Goal: Task Accomplishment & Management: Manage account settings

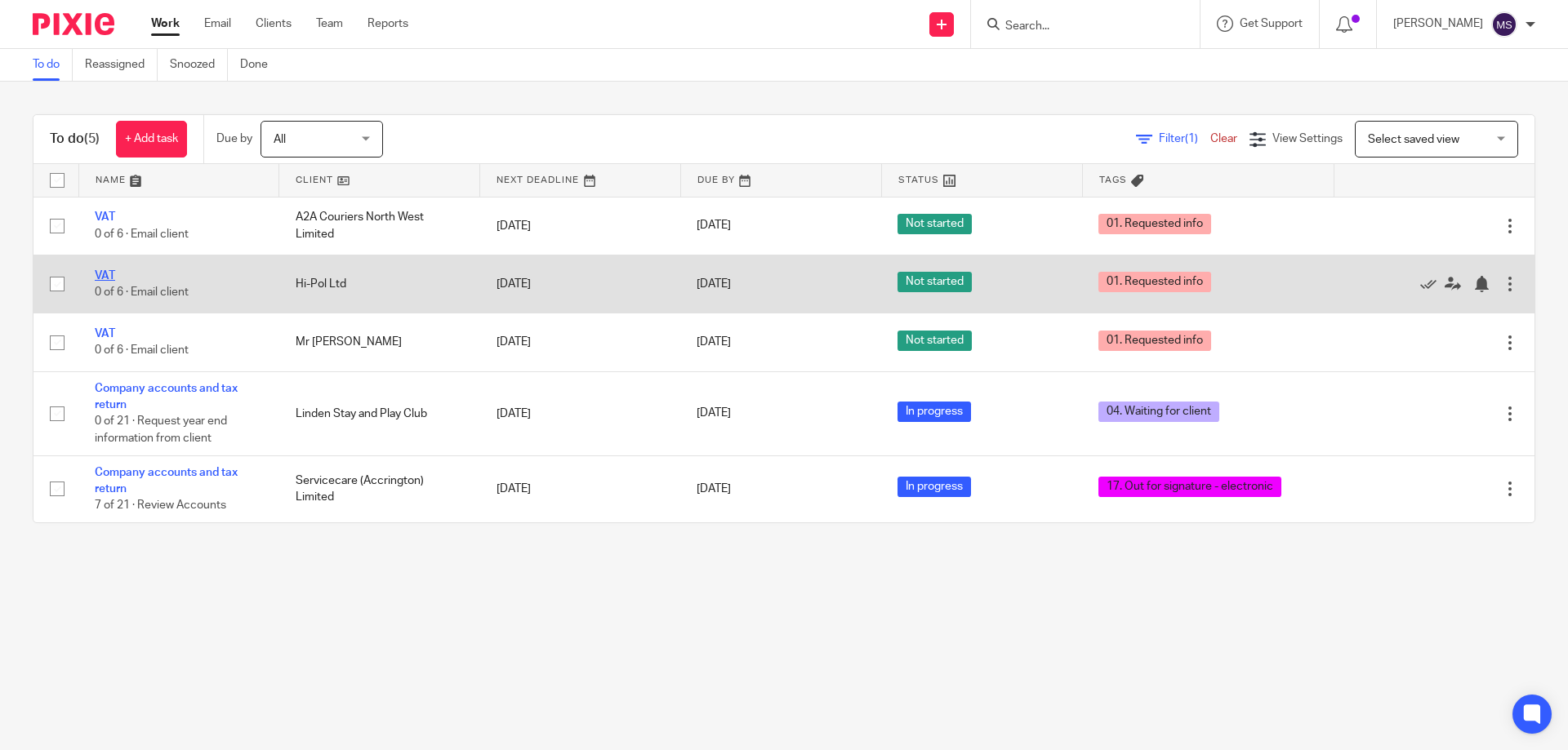
click at [110, 273] on link "VAT" at bounding box center [104, 276] width 21 height 12
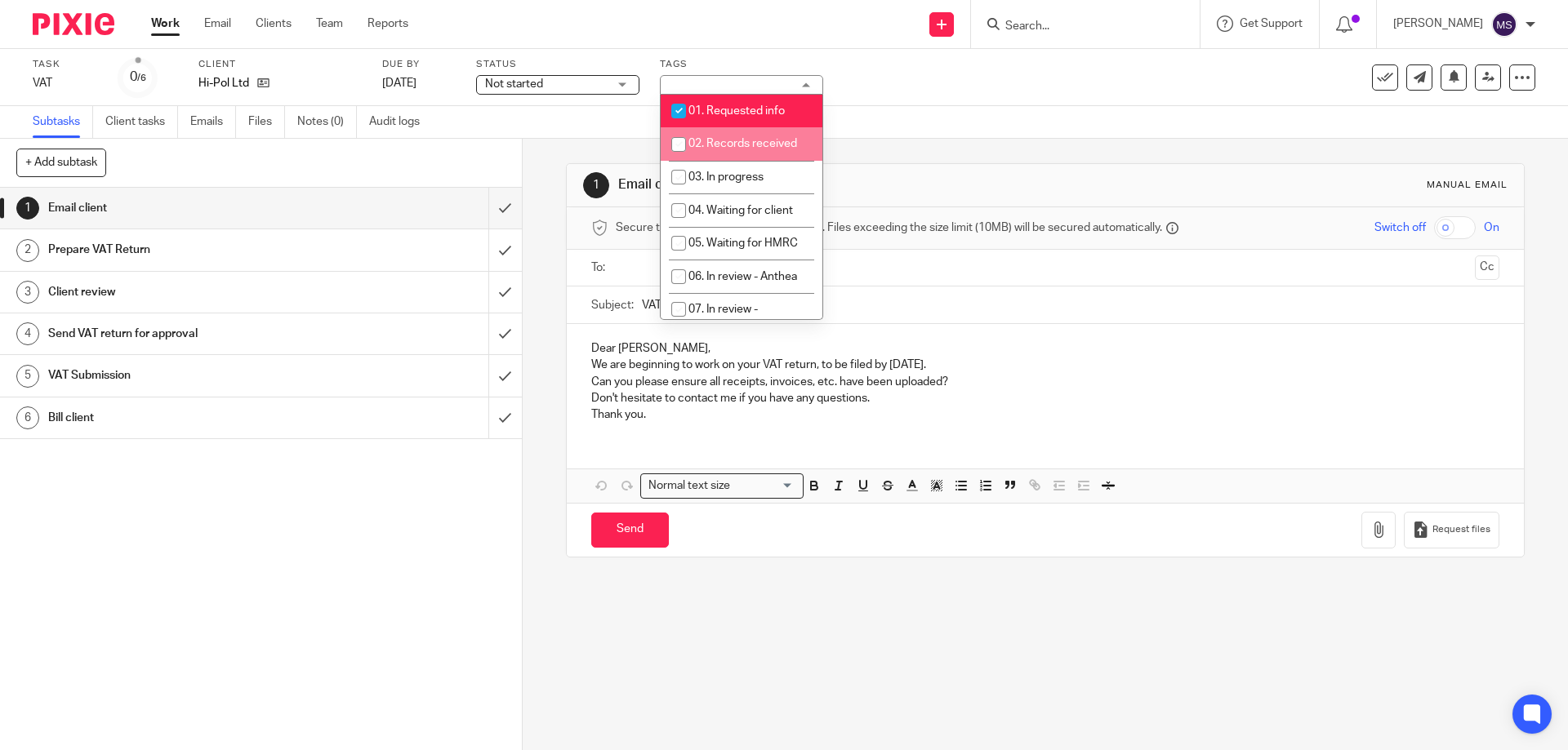
click at [624, 84] on div "Not started Not started" at bounding box center [558, 85] width 163 height 20
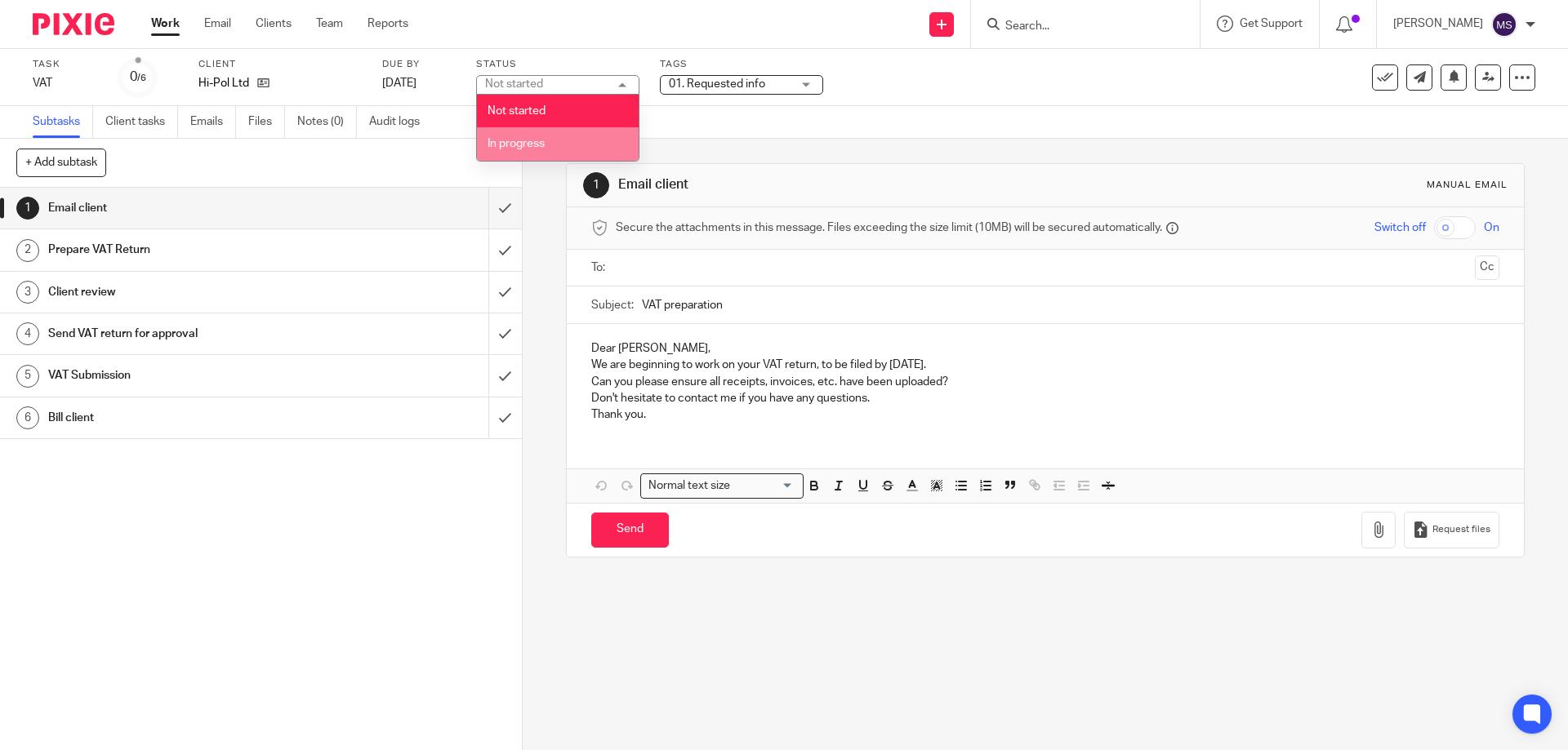
click at [590, 141] on li "In progress" at bounding box center [558, 143] width 162 height 34
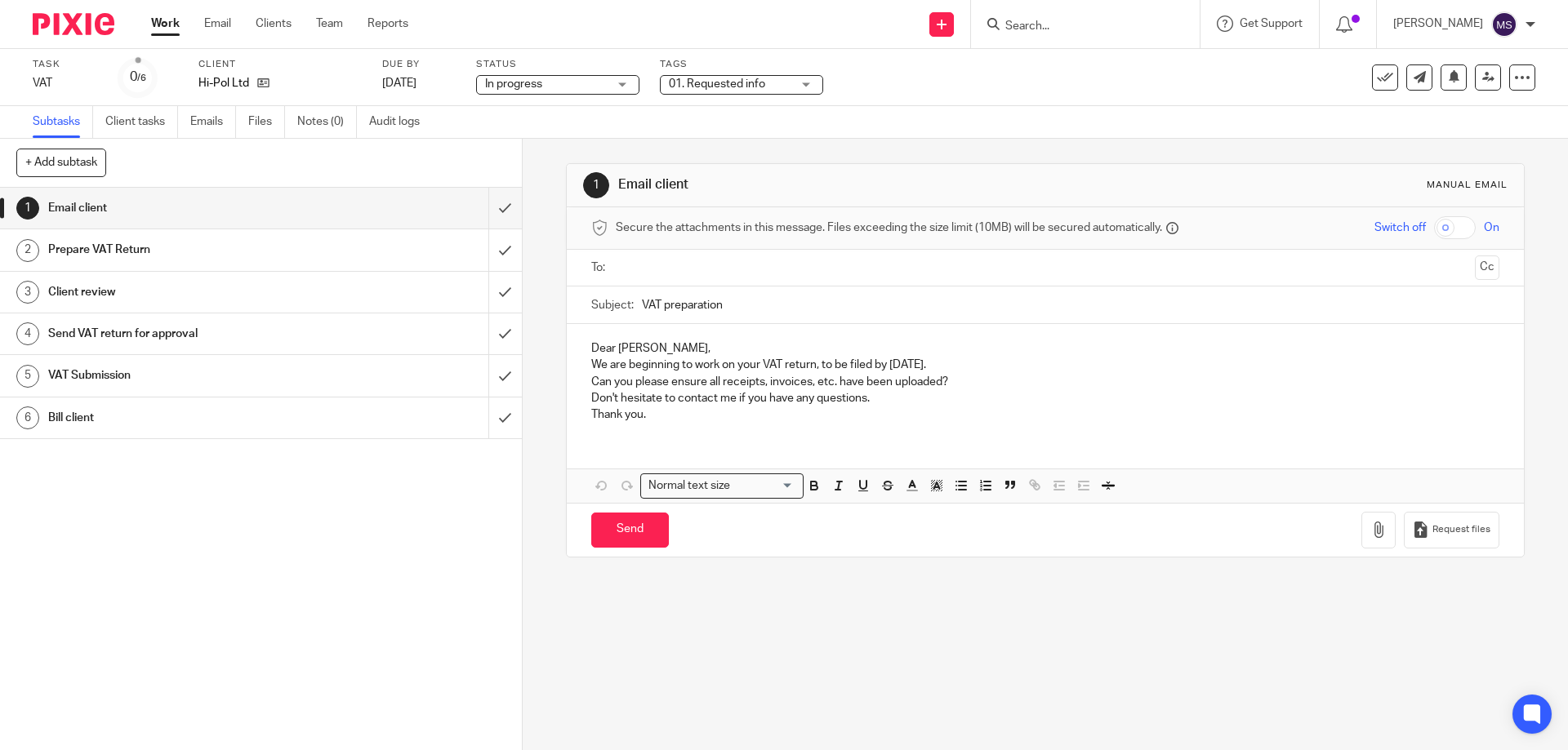
click at [789, 86] on span "01. Requested info" at bounding box center [730, 84] width 122 height 17
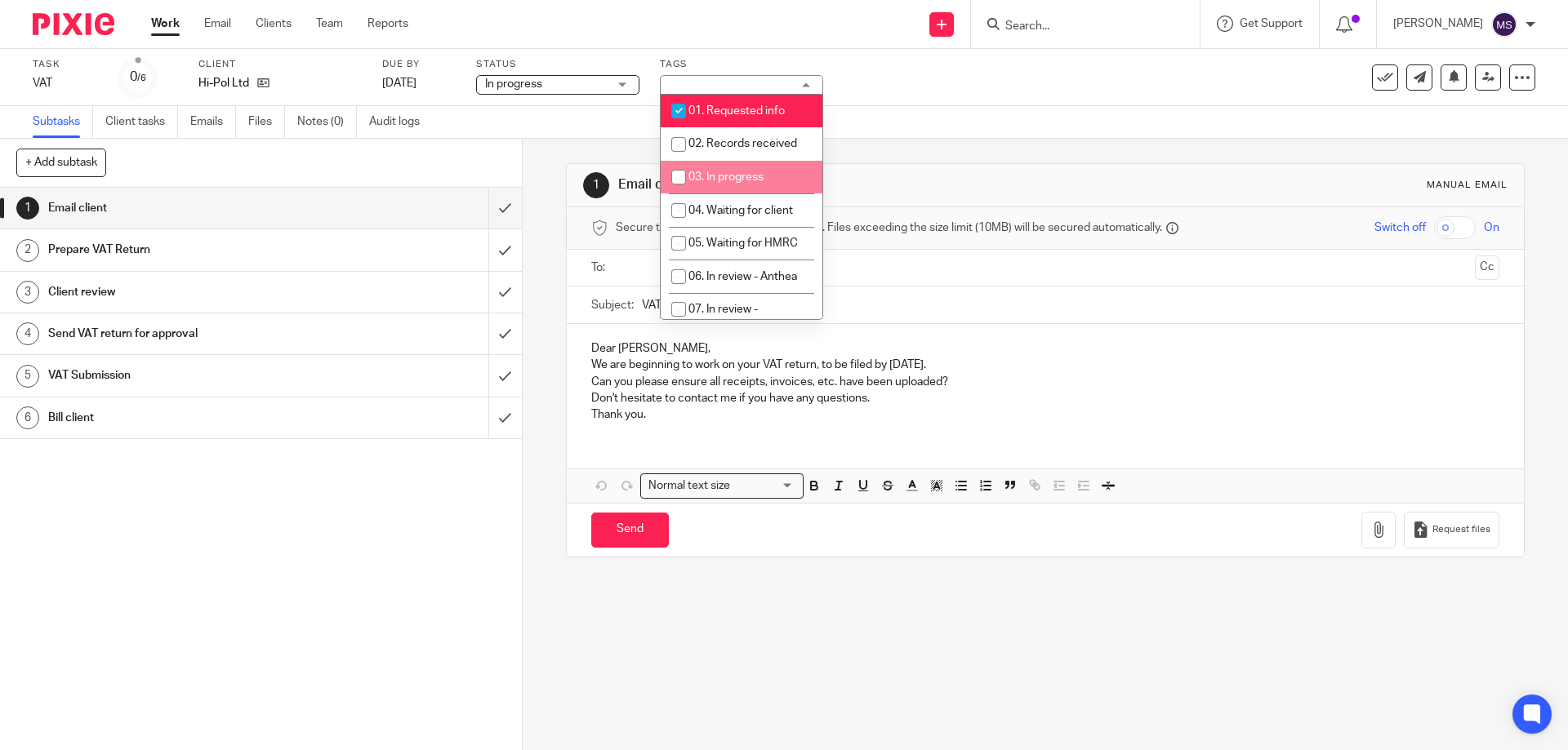
click at [730, 175] on span "03. In progress" at bounding box center [726, 177] width 75 height 12
checkbox input "true"
click at [730, 112] on span "01. Requested info" at bounding box center [737, 111] width 96 height 12
checkbox input "false"
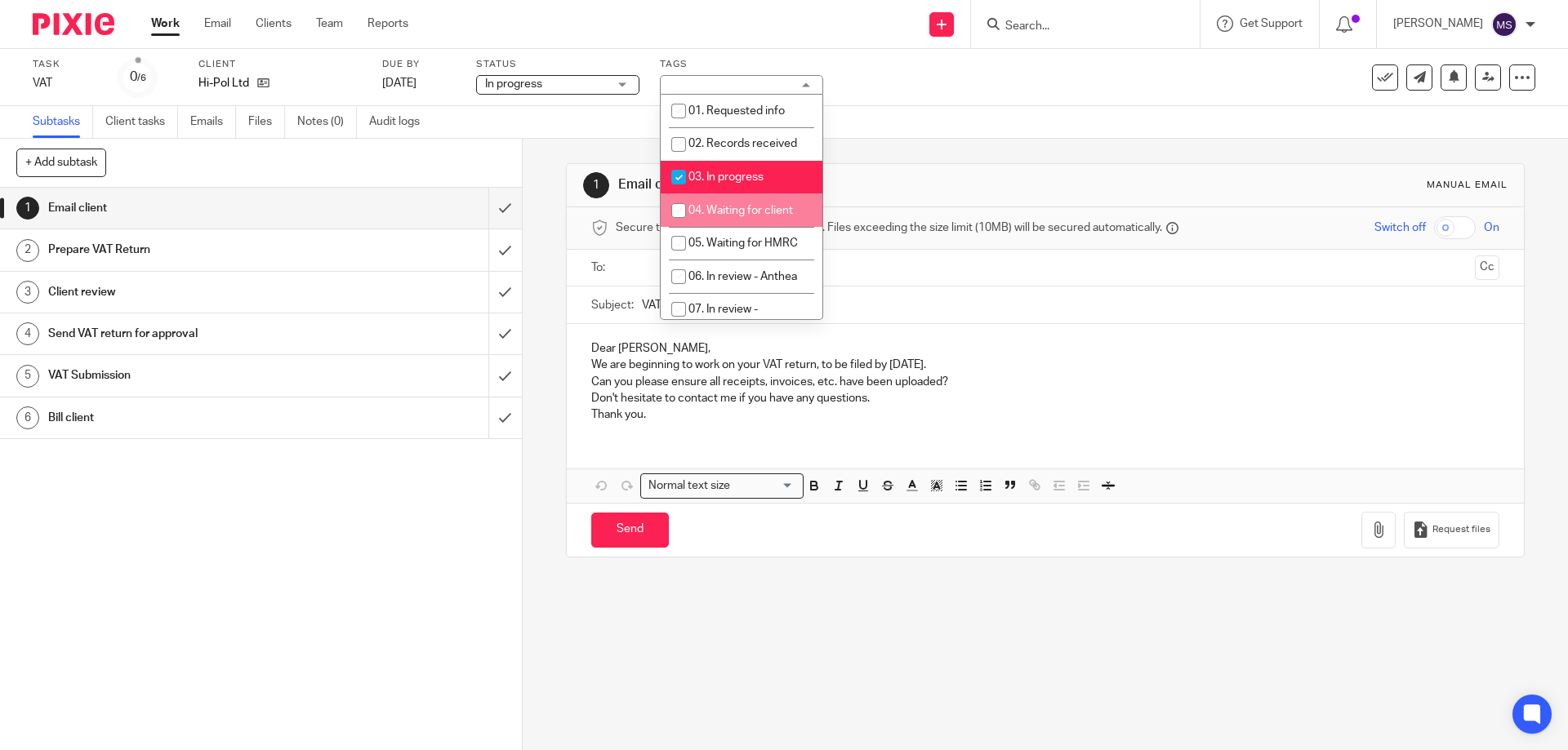
click at [1008, 141] on div "1 Email client Manual email Secure the attachments in this message. Files excee…" at bounding box center [1045, 360] width 958 height 443
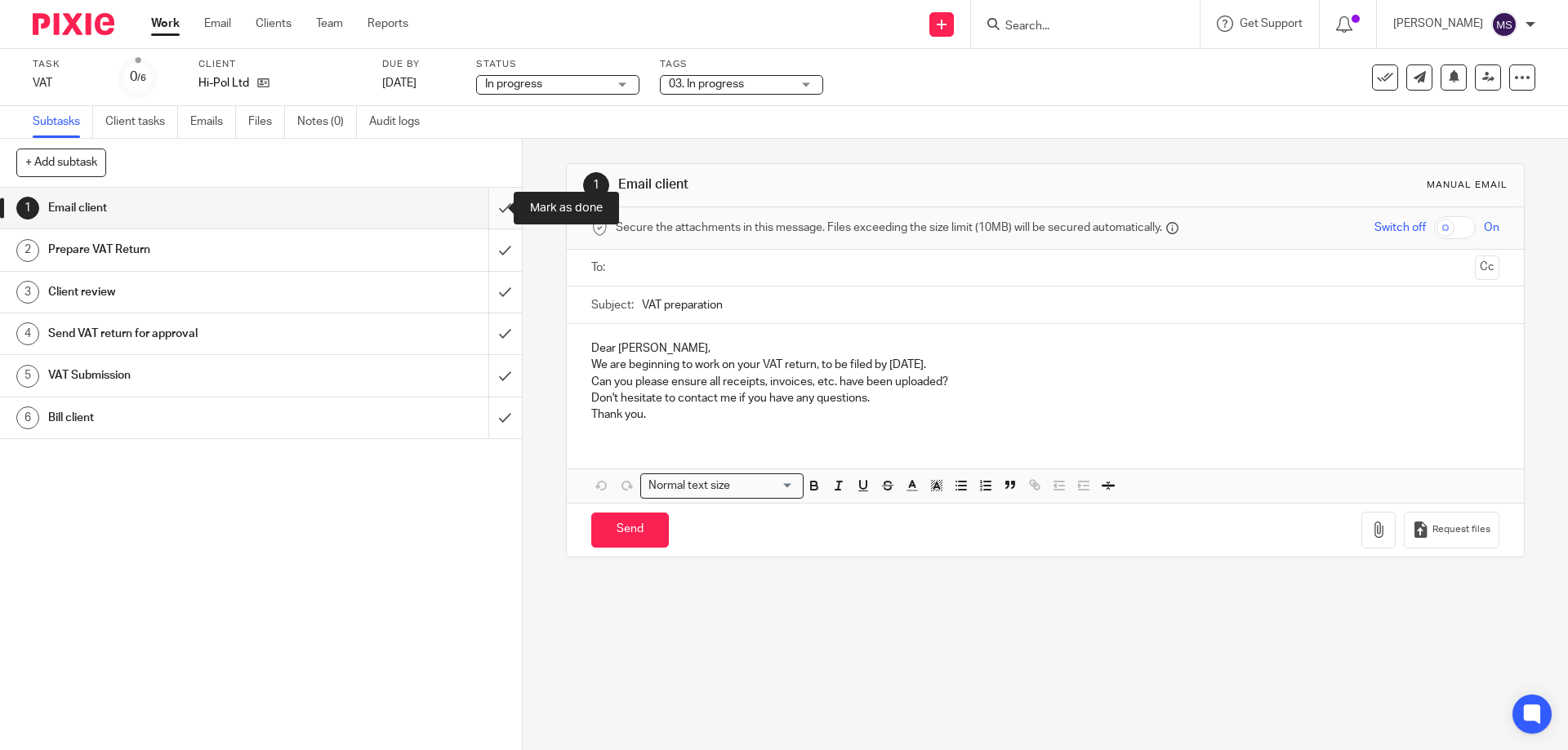
click at [486, 206] on input "submit" at bounding box center [260, 208] width 522 height 41
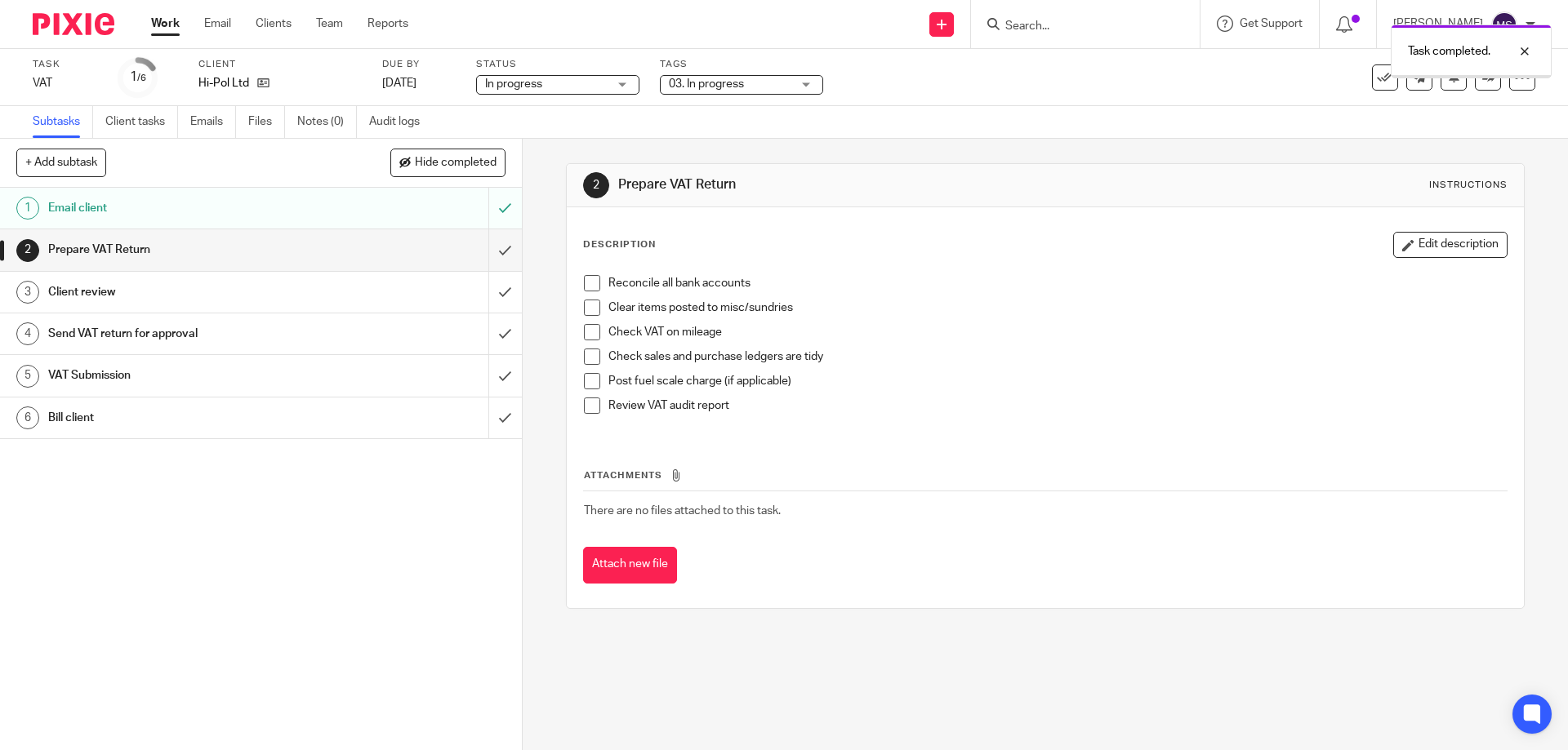
click at [485, 249] on input "submit" at bounding box center [260, 249] width 522 height 41
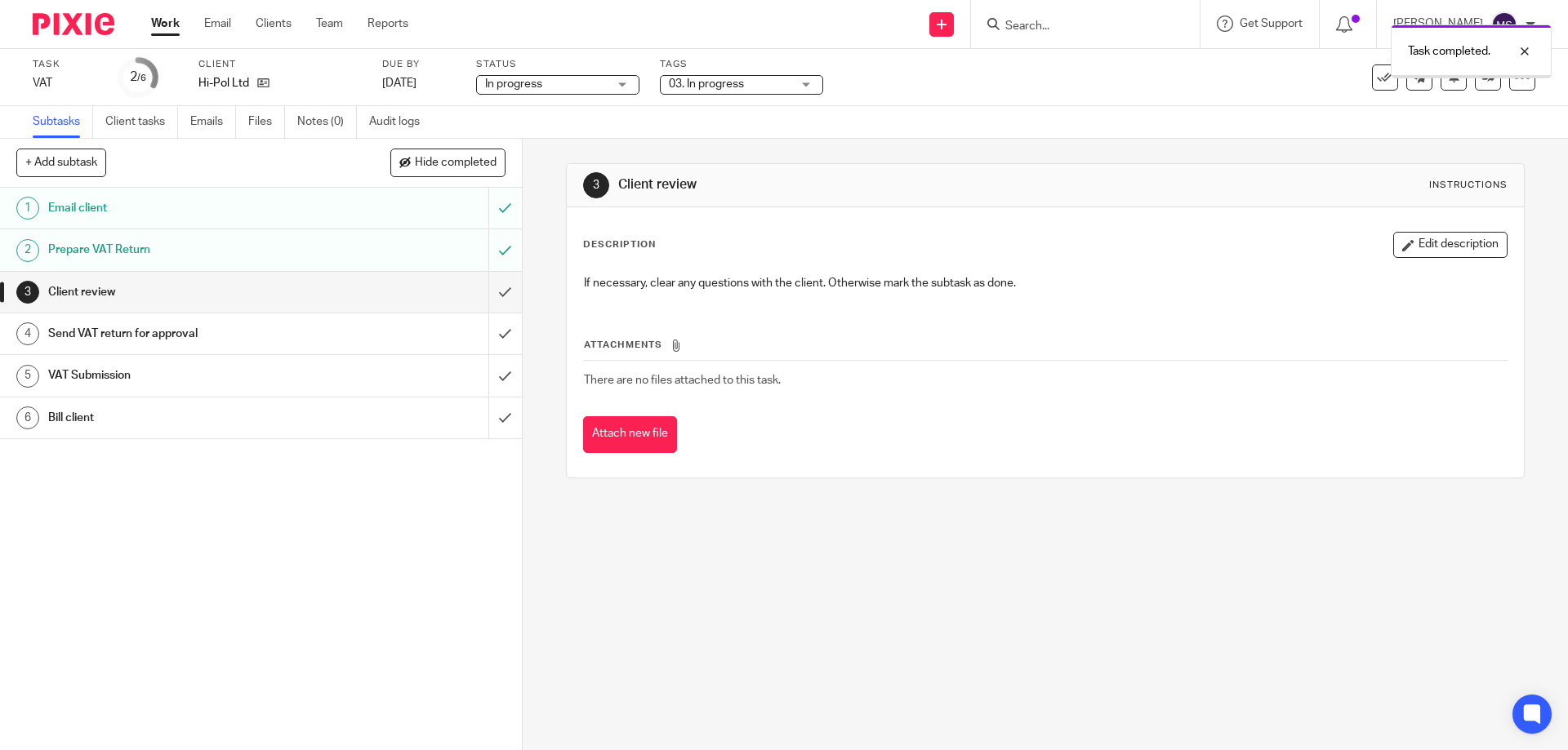
click at [806, 75] on div "Task completed." at bounding box center [1168, 47] width 768 height 62
click at [798, 94] on div "Tags 03. In progress 01. Requested info 02. Records received 03. In progress 04…" at bounding box center [741, 77] width 163 height 39
click at [769, 95] on div "Tags 03. In progress 01. Requested info 02. Records received 03. In progress 04…" at bounding box center [741, 77] width 163 height 39
click at [759, 90] on span "03. In progress" at bounding box center [730, 84] width 122 height 17
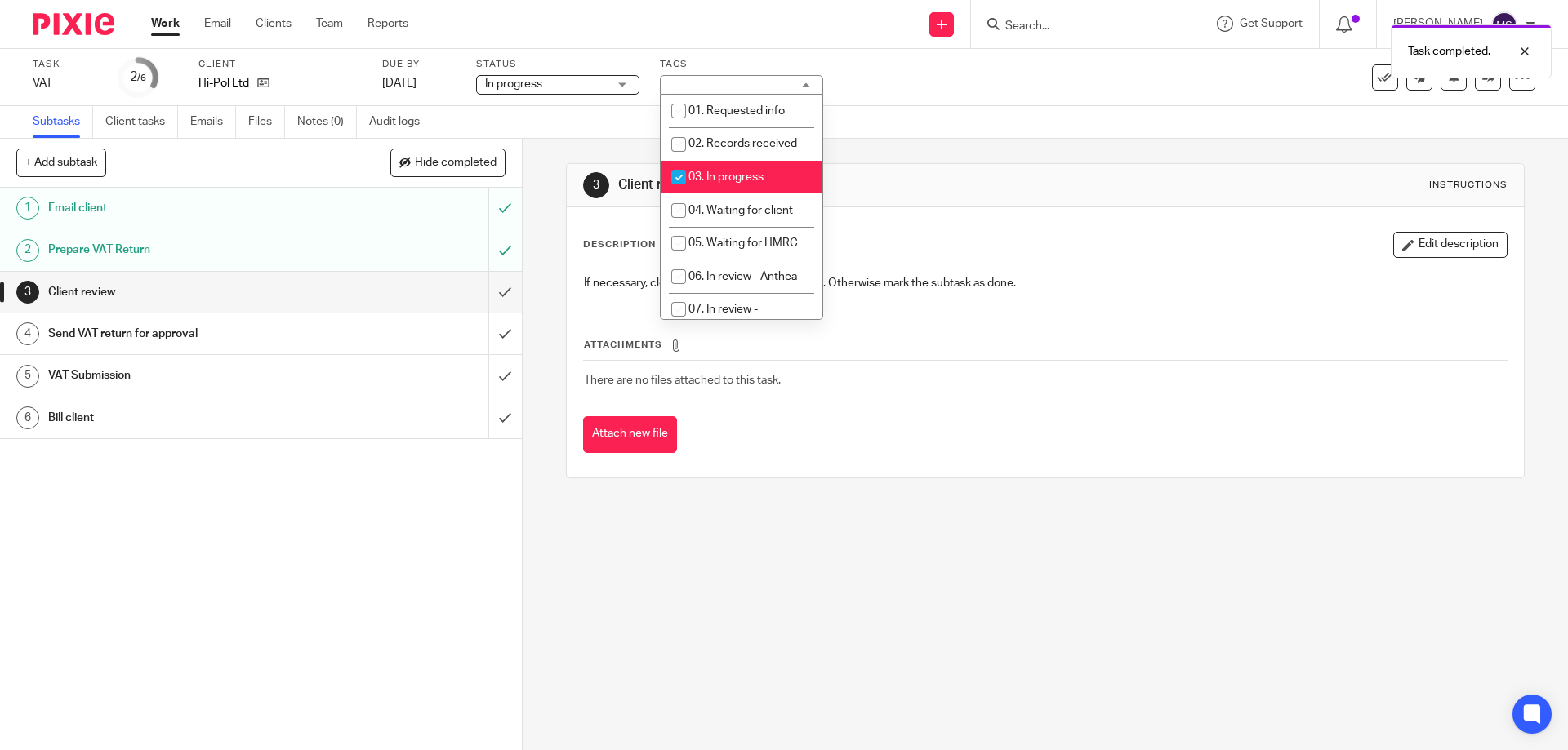
click at [720, 172] on span "03. In progress" at bounding box center [726, 177] width 75 height 12
checkbox input "false"
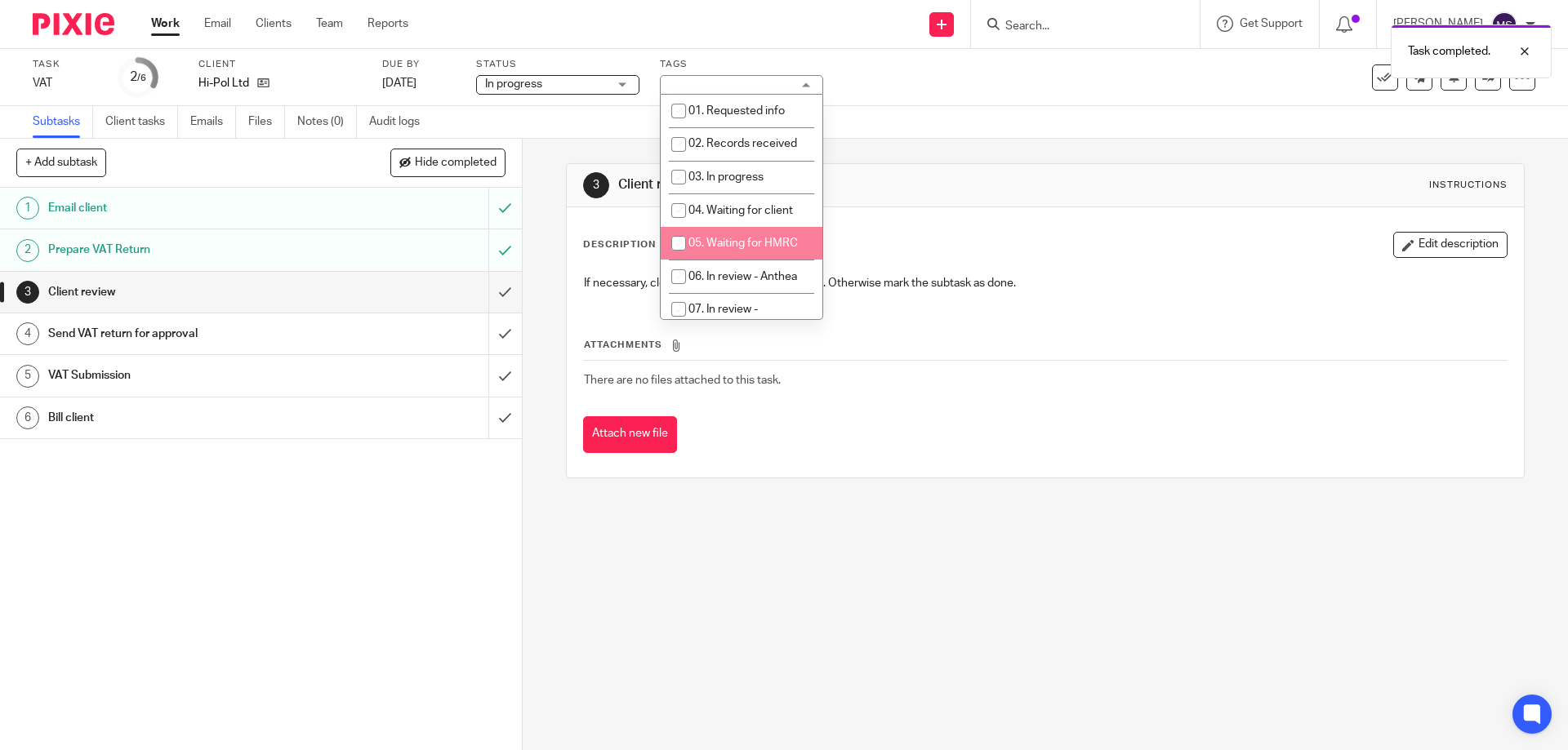
scroll to position [245, 0]
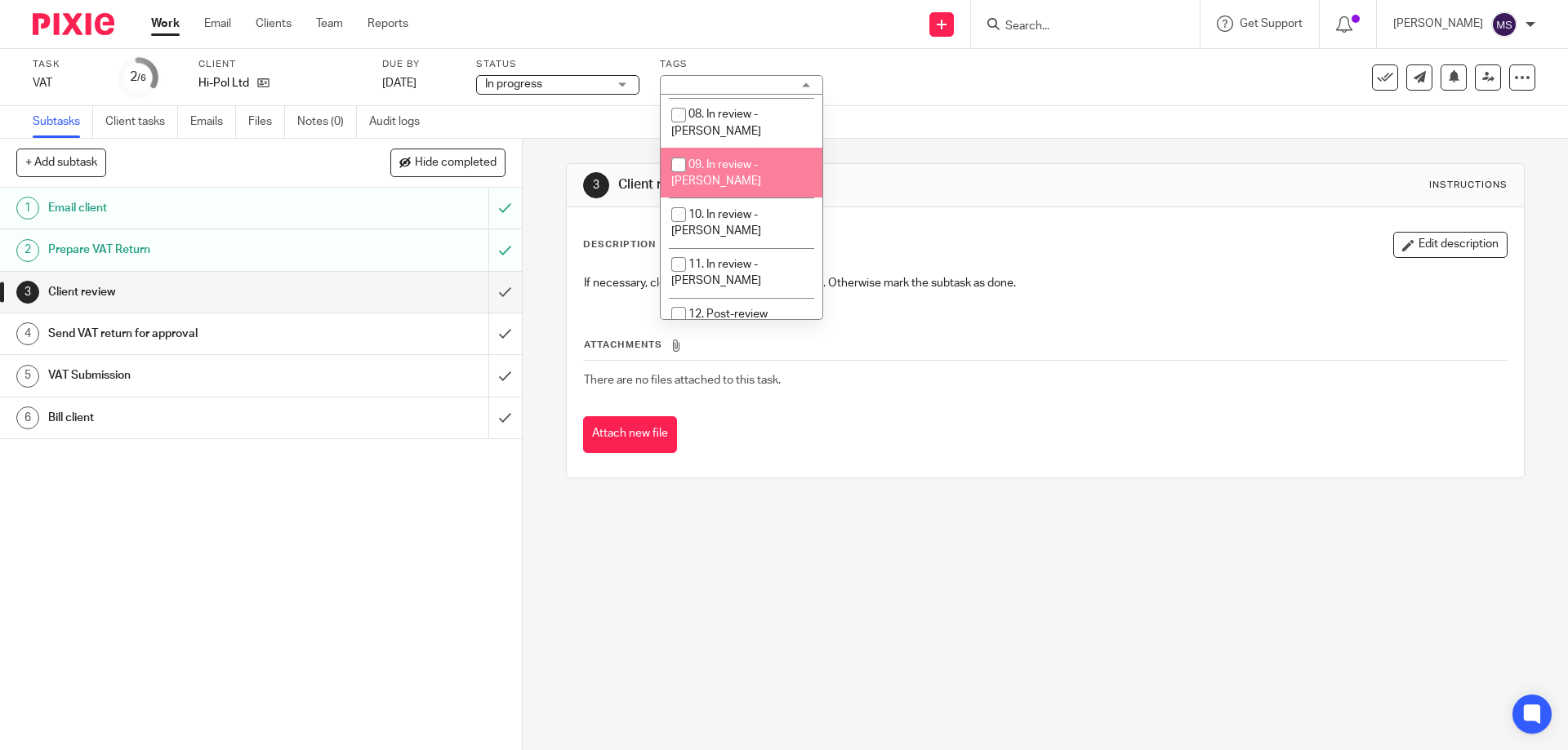
click at [730, 148] on li "09. In review - [PERSON_NAME]" at bounding box center [741, 172] width 162 height 50
checkbox input "true"
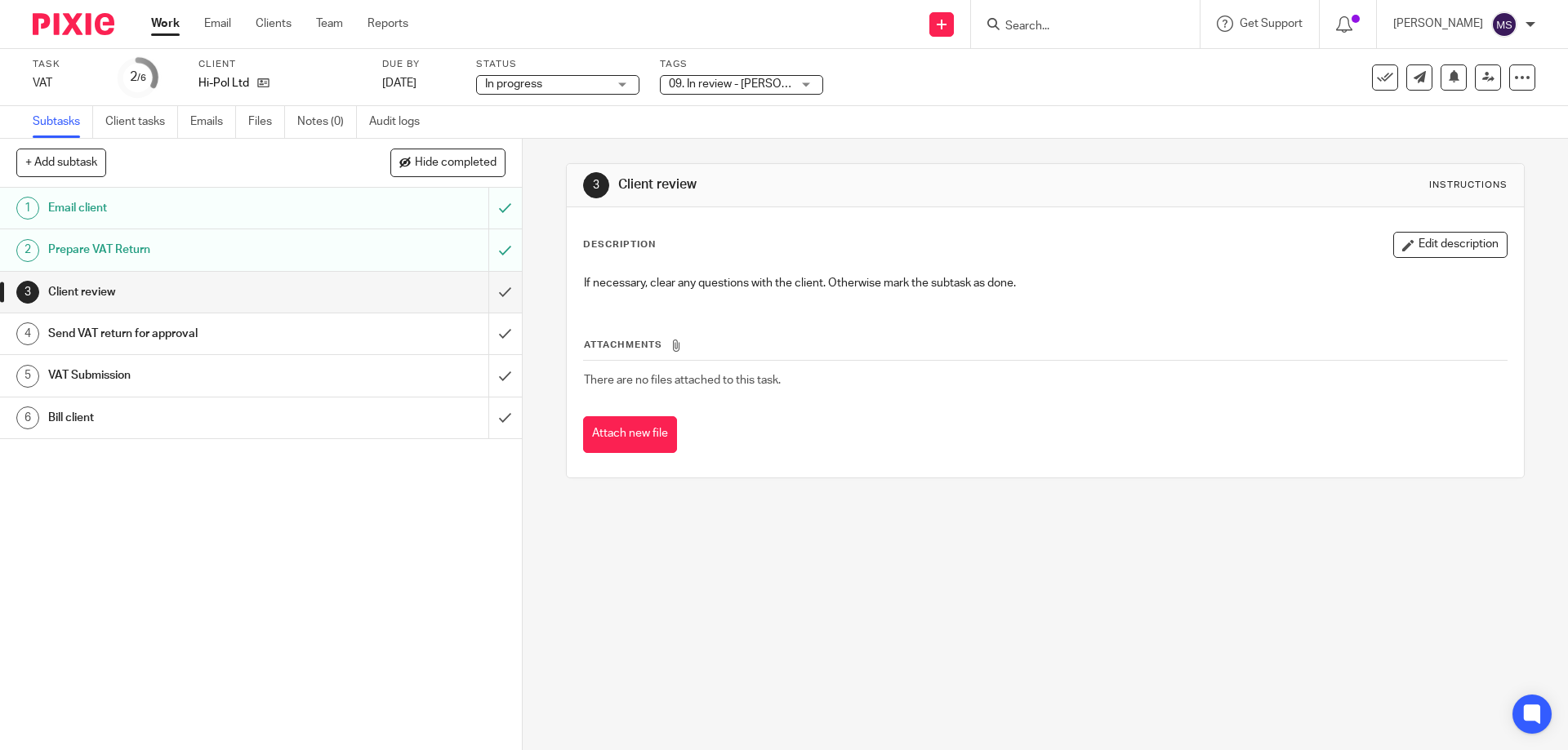
click at [1017, 122] on div "Subtasks Client tasks Emails Files Notes (0) Audit logs" at bounding box center [784, 122] width 1568 height 33
click at [1483, 81] on icon at bounding box center [1489, 77] width 13 height 13
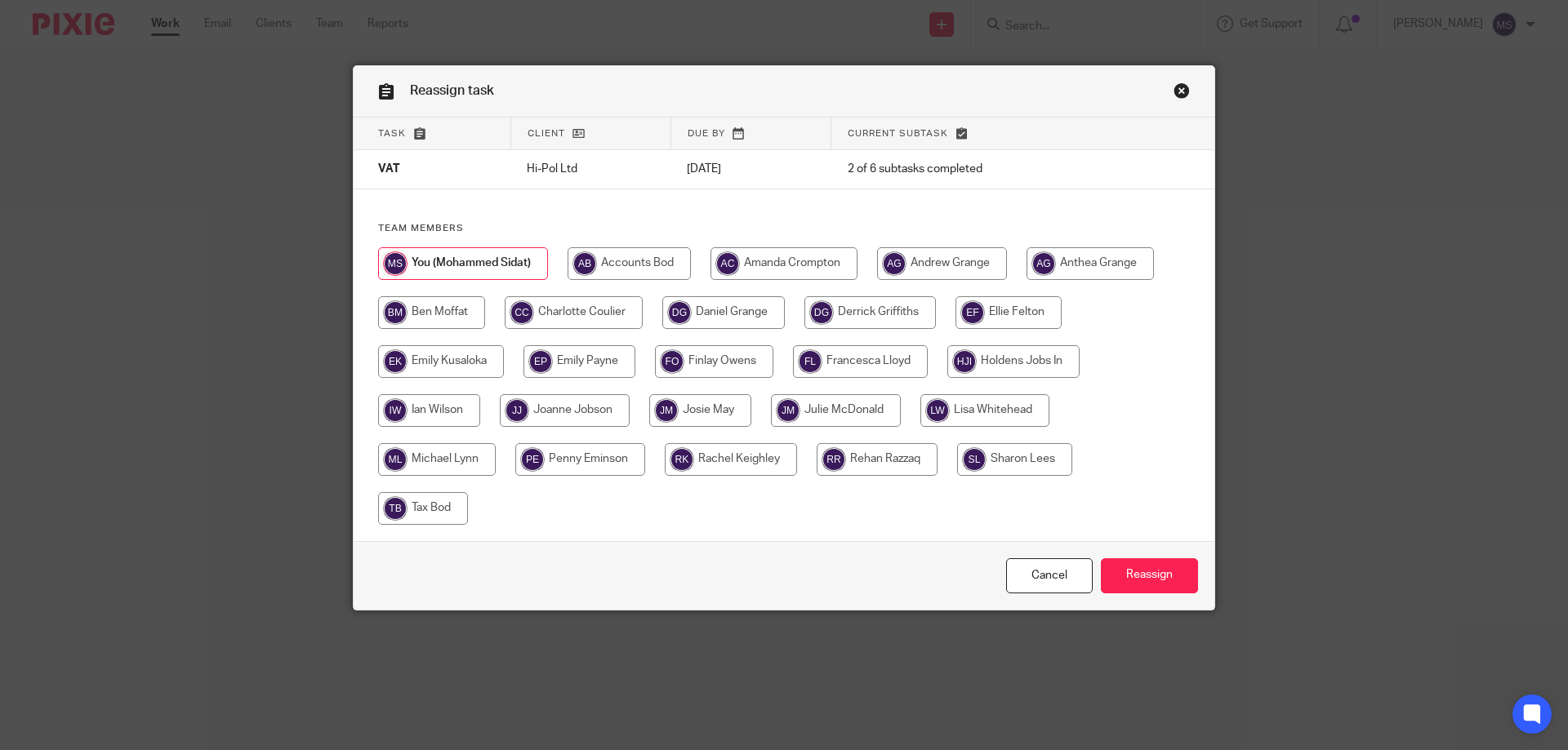
click at [916, 266] on input "radio" at bounding box center [942, 264] width 130 height 33
radio input "true"
click at [795, 270] on input "radio" at bounding box center [782, 264] width 147 height 33
radio input "true"
click at [1141, 585] on input "Reassign" at bounding box center [1149, 576] width 97 height 35
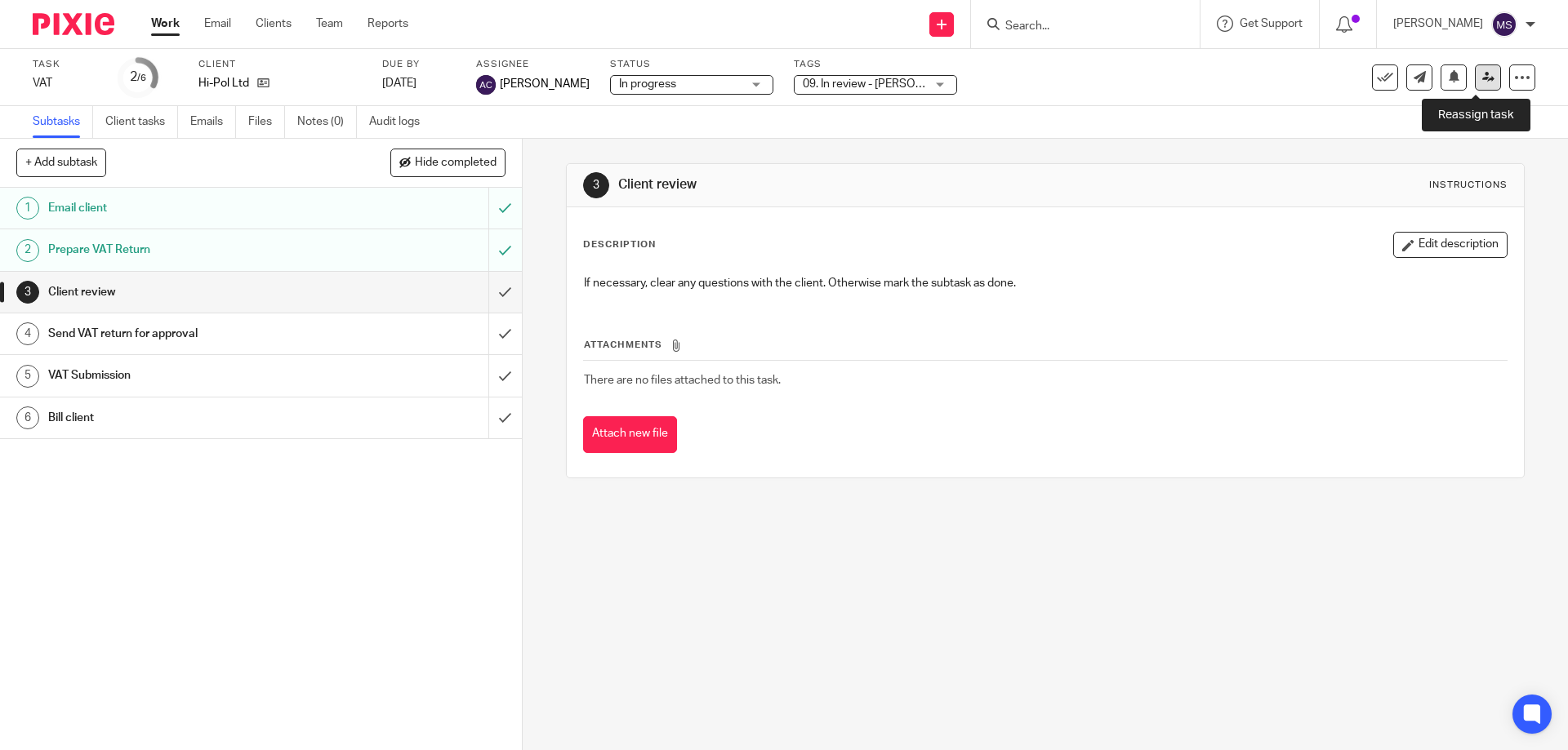
click at [1483, 79] on icon at bounding box center [1489, 77] width 13 height 13
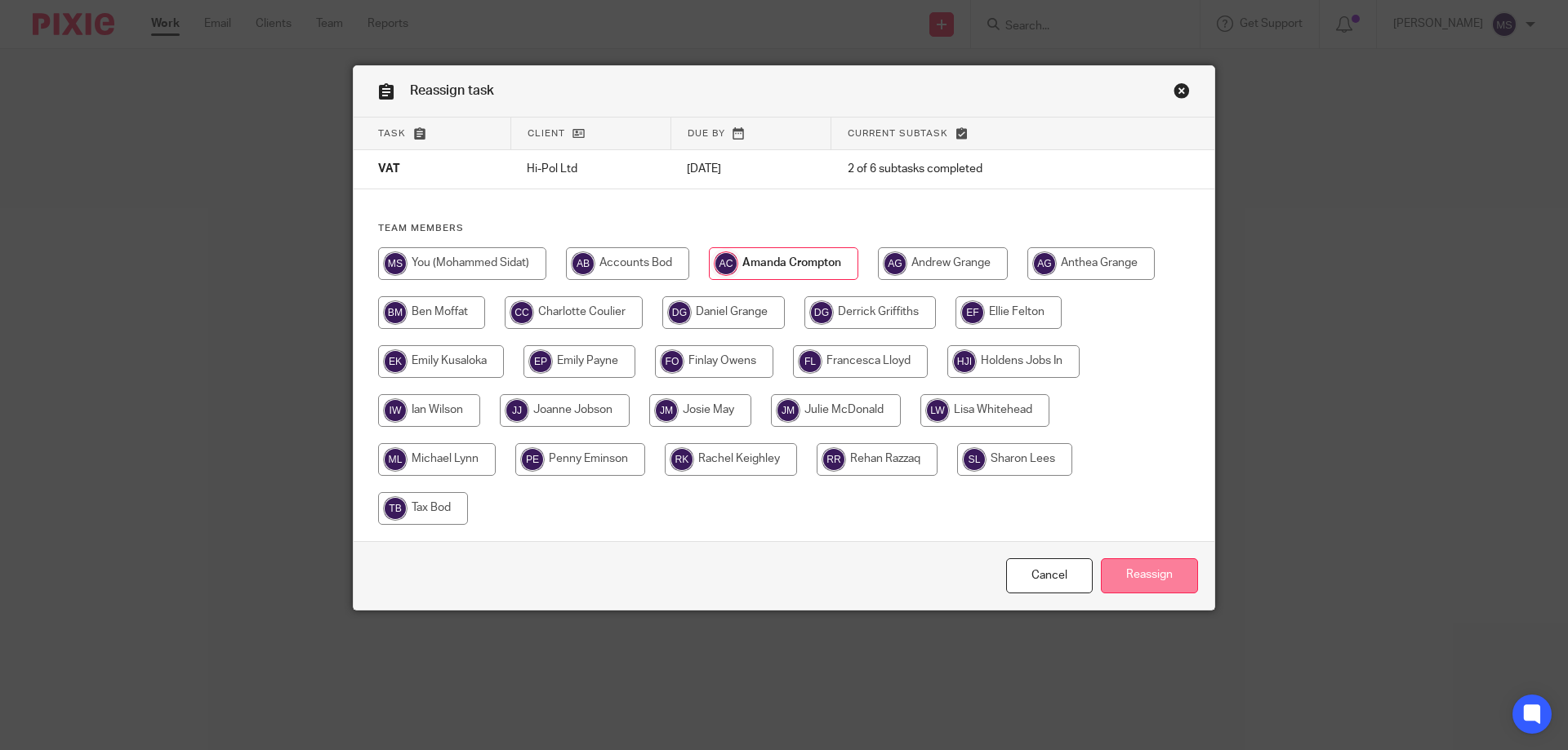
click at [1122, 568] on input "Reassign" at bounding box center [1149, 576] width 97 height 35
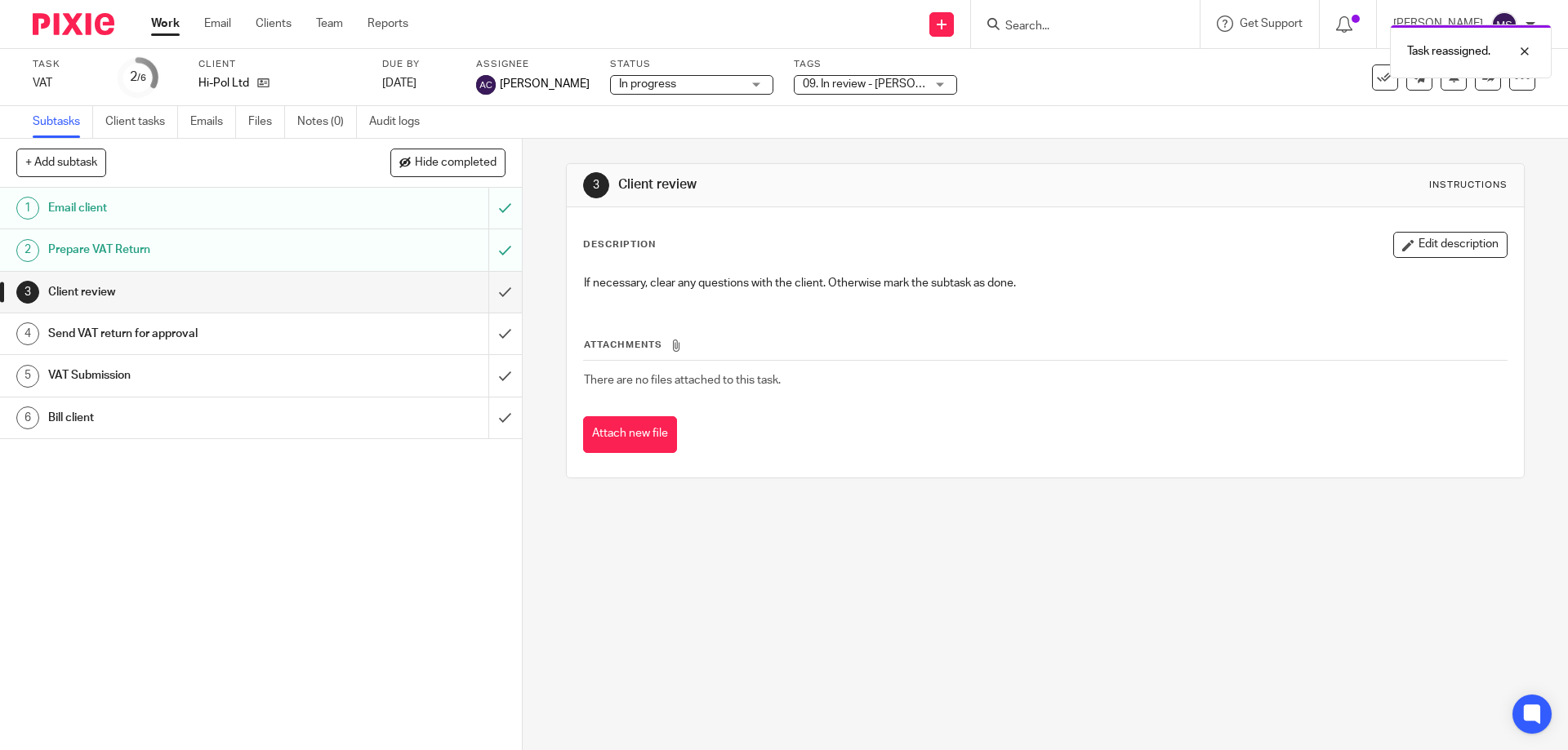
click at [160, 24] on link "Work" at bounding box center [166, 24] width 29 height 16
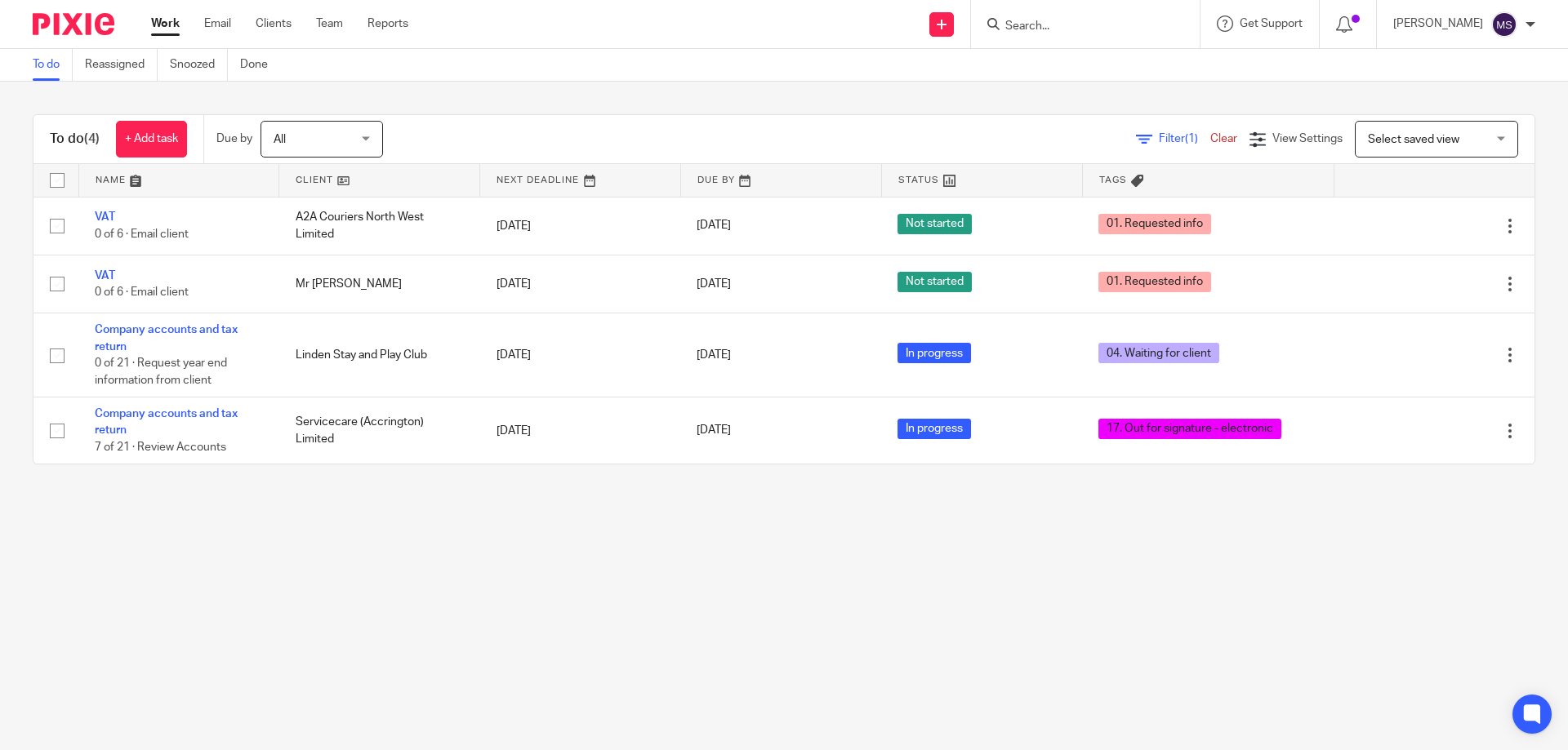
click at [477, 584] on main "To do Reassigned Snoozed Done To do (4) + Add task Due by All All [DATE] [DATE]…" at bounding box center [784, 375] width 1568 height 750
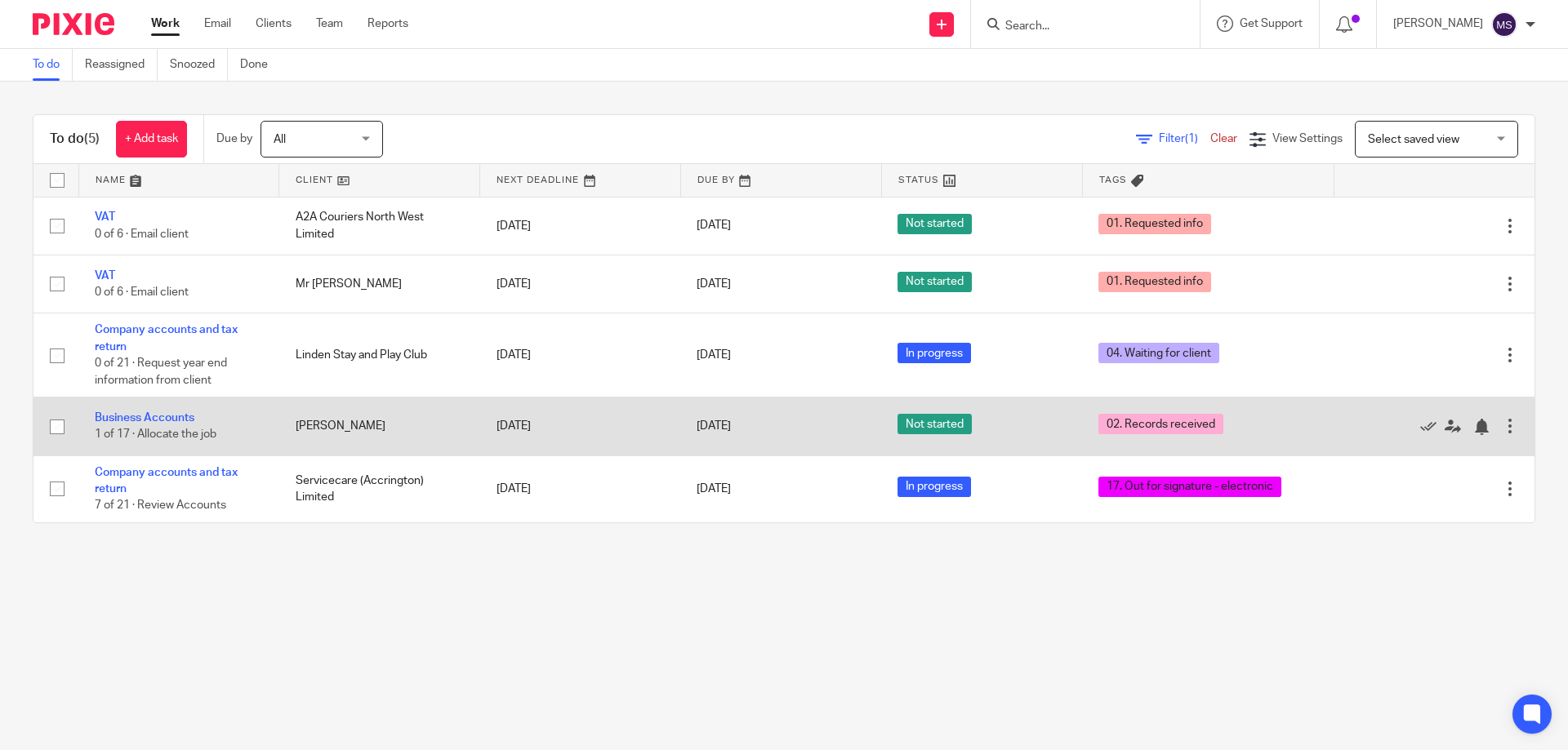
click at [112, 410] on td "Business Accounts 1 of 17 · Allocate the job" at bounding box center [178, 426] width 201 height 58
click at [152, 413] on link "Business Accounts" at bounding box center [144, 418] width 100 height 12
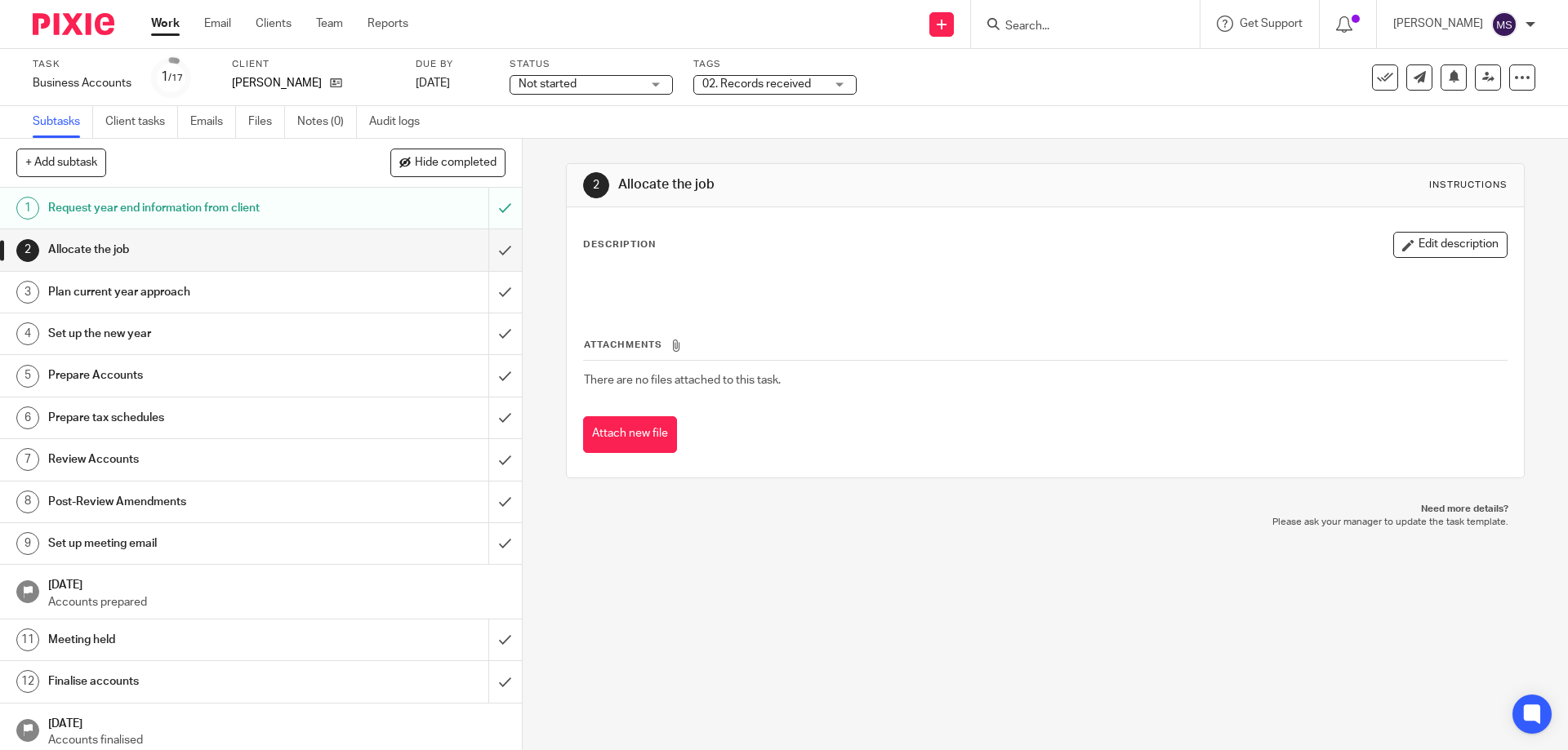
click at [765, 73] on div "Tags 02. Records received 01. Requested info 02. Records received 03. In progre…" at bounding box center [775, 77] width 163 height 39
click at [636, 80] on span "Not started" at bounding box center [580, 84] width 122 height 17
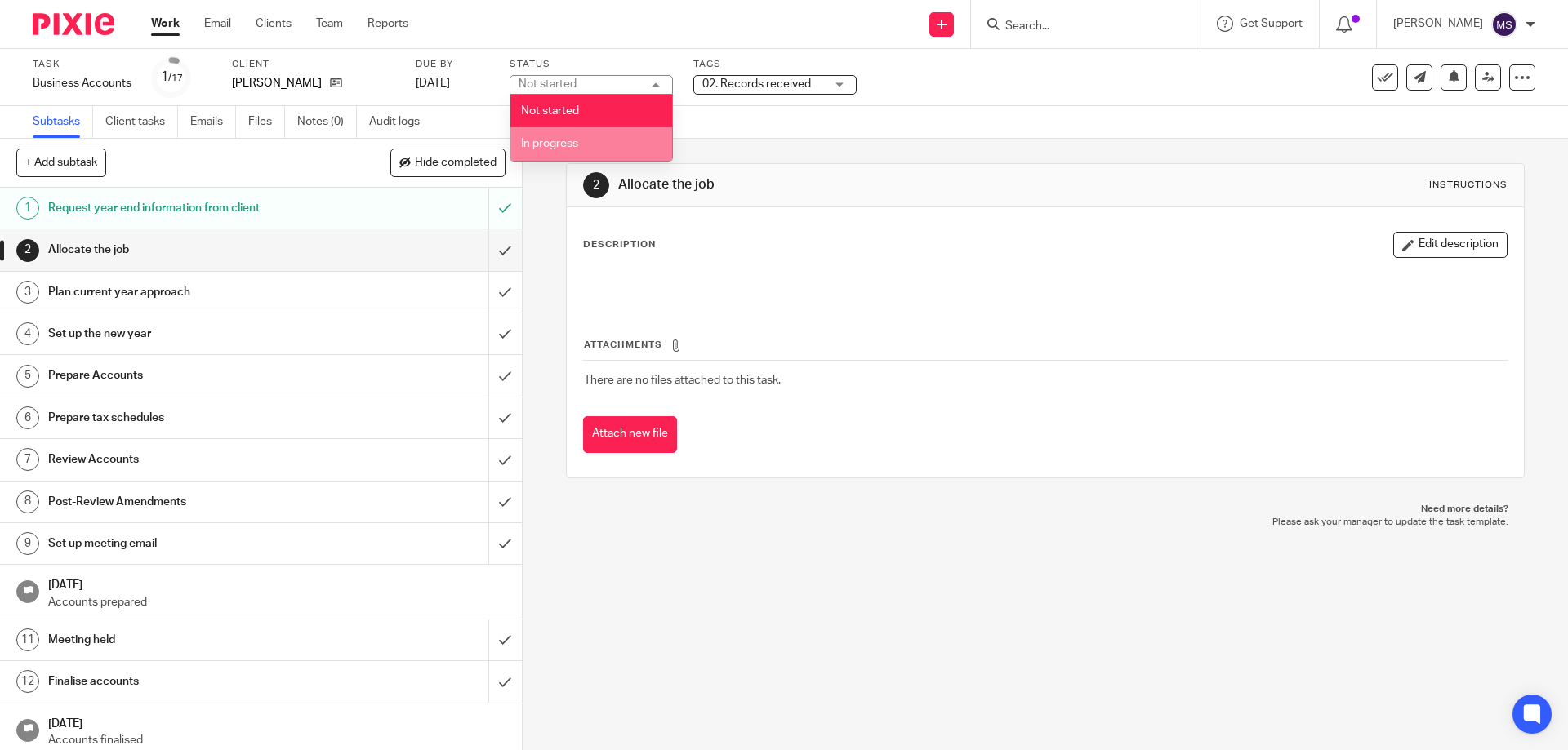
click at [585, 132] on li "In progress" at bounding box center [592, 143] width 162 height 34
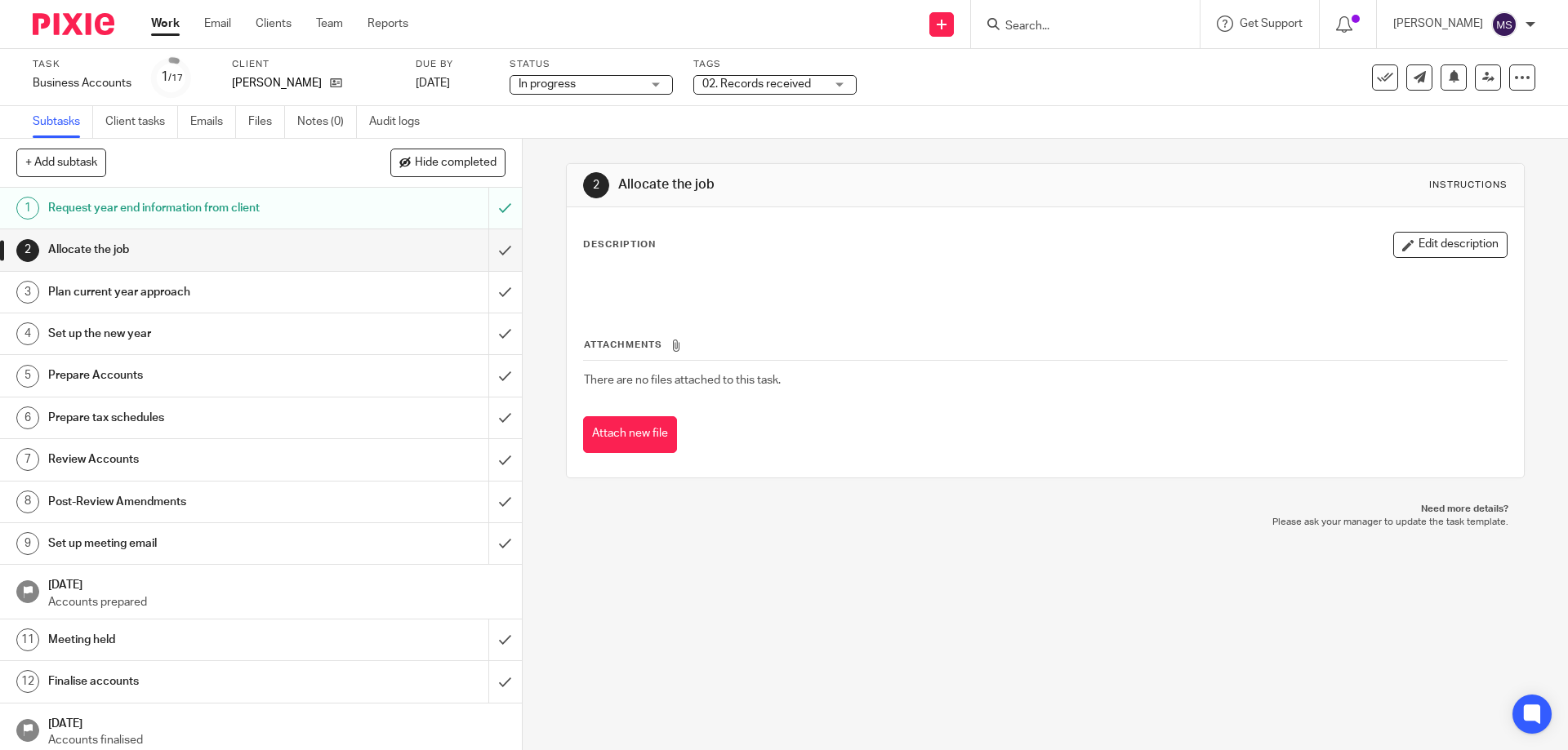
click at [830, 78] on div "02. Records received" at bounding box center [775, 85] width 163 height 20
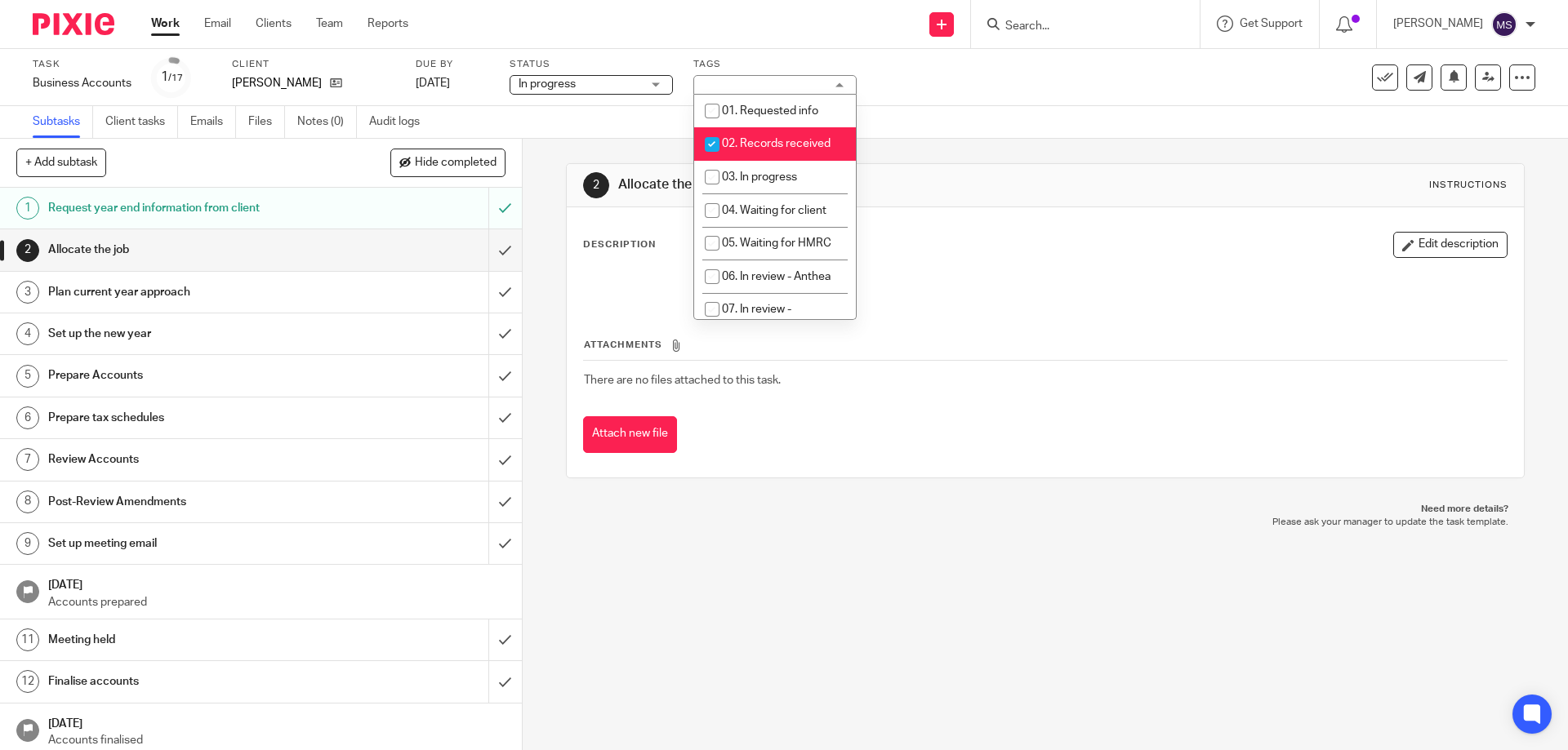
click at [785, 142] on span "02. Records received" at bounding box center [777, 143] width 109 height 12
checkbox input "false"
click at [785, 178] on span "03. In progress" at bounding box center [760, 177] width 75 height 12
checkbox input "true"
click at [1096, 101] on div "Task Business Accounts Save Business Accounts 1 /17 Client [PERSON_NAME] Due by…" at bounding box center [784, 77] width 1568 height 57
